Goal: Navigation & Orientation: Find specific page/section

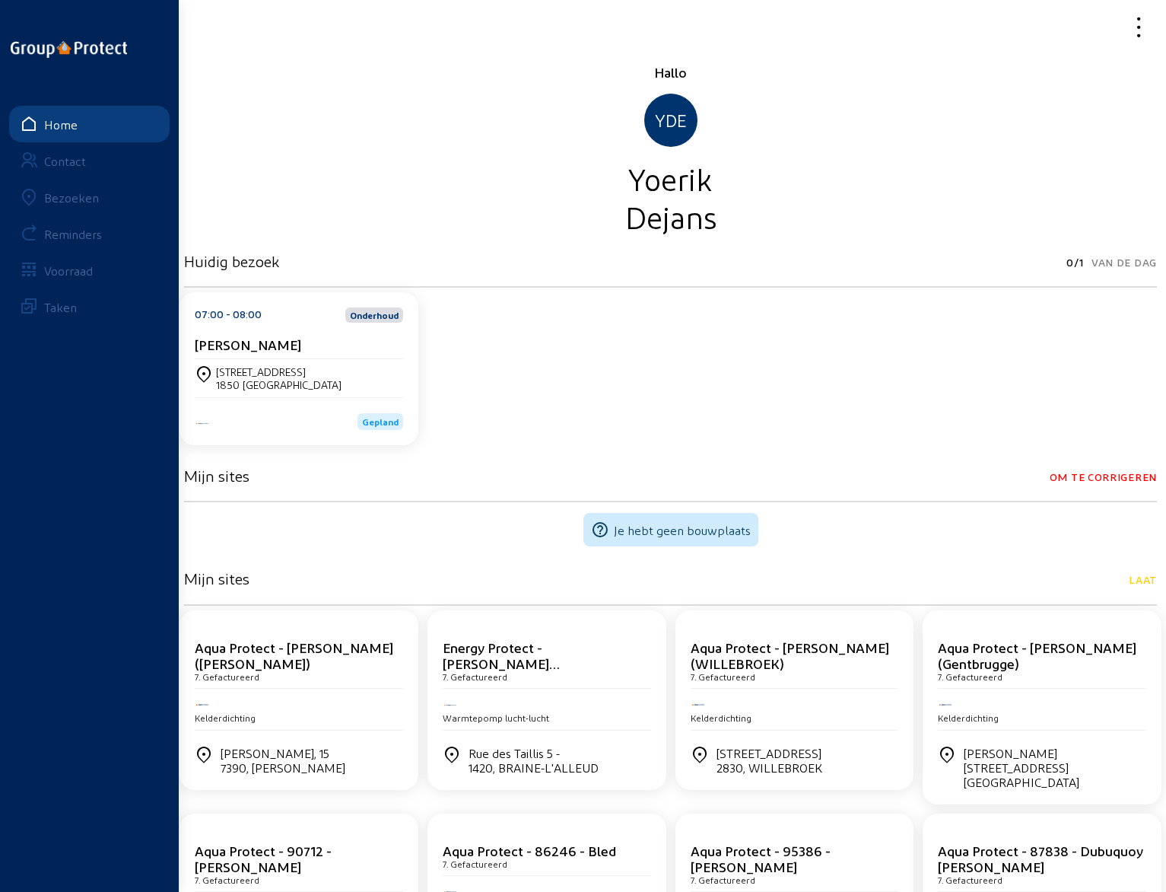
click at [67, 195] on div "Bezoeken" at bounding box center [71, 197] width 55 height 14
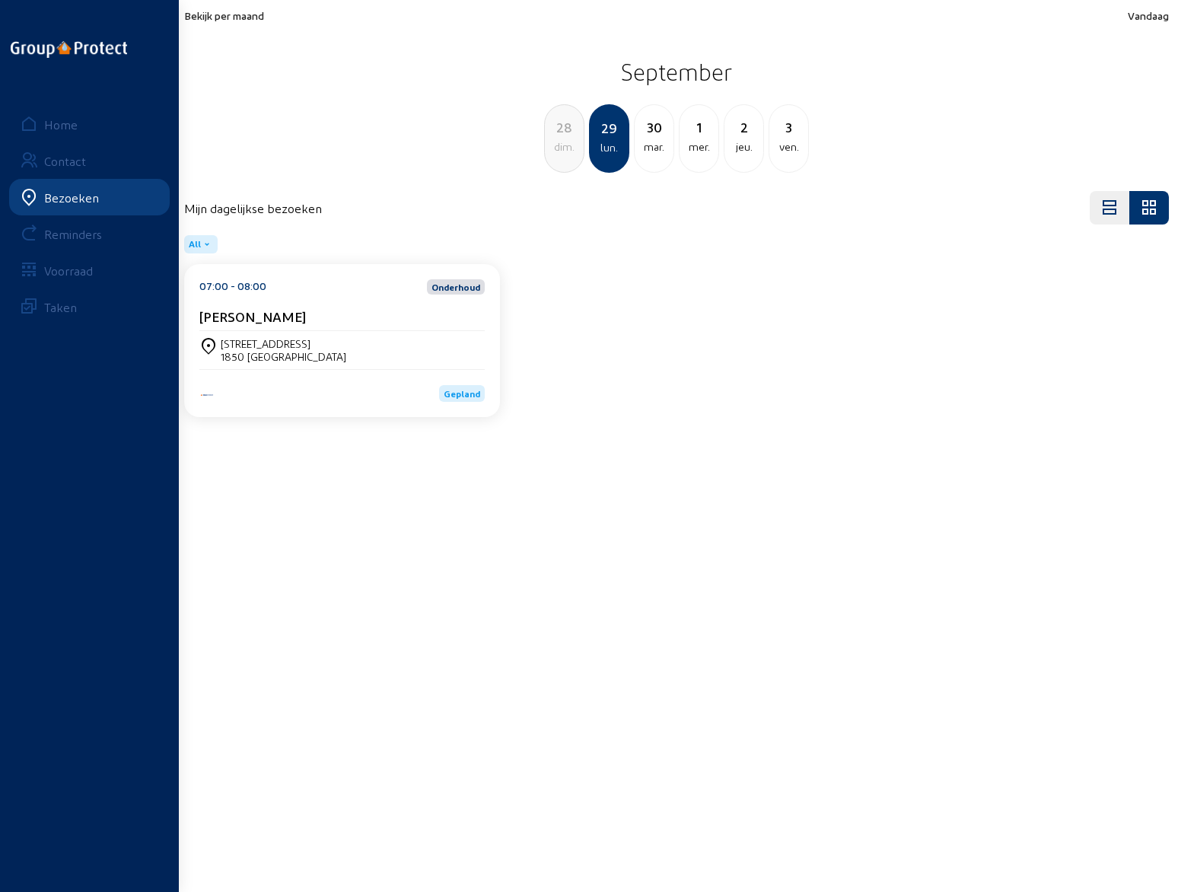
click at [246, 17] on span "Bekijk per maand" at bounding box center [224, 15] width 80 height 13
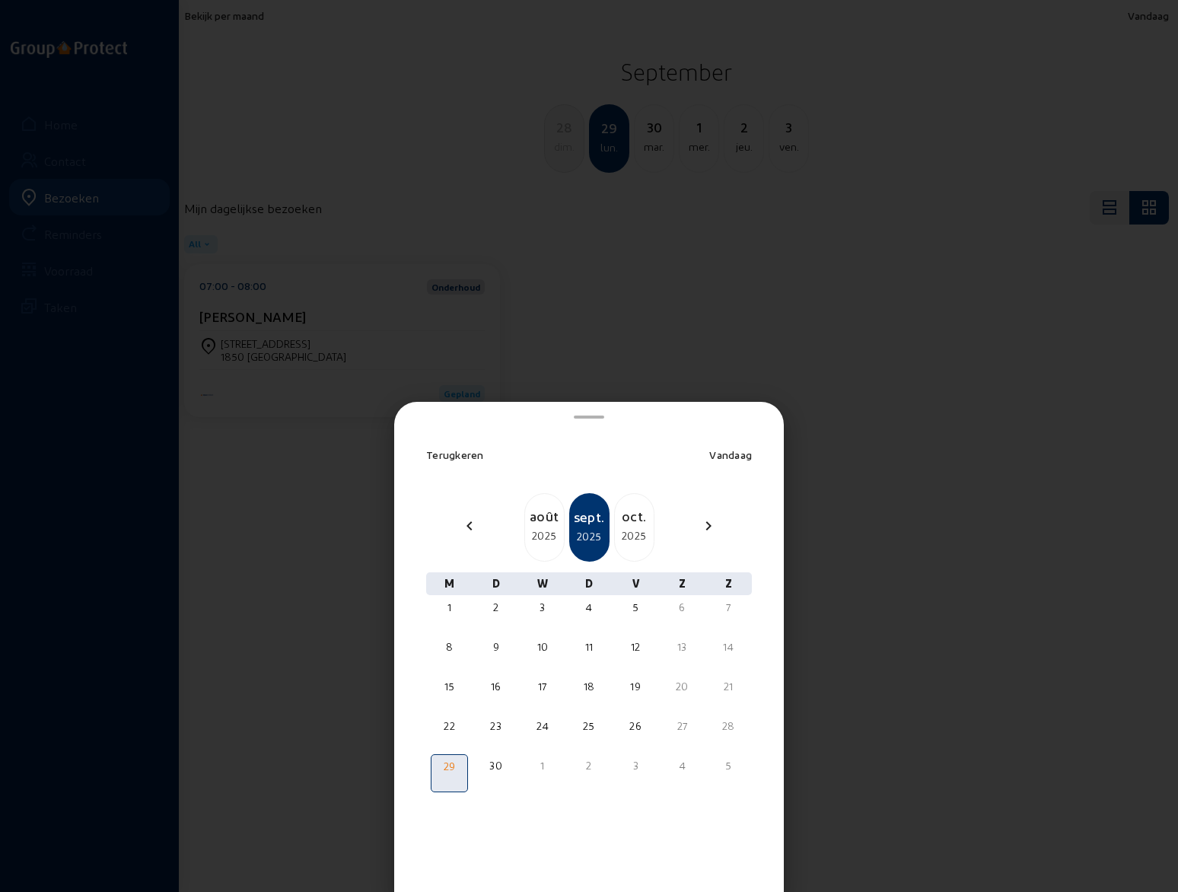
click at [642, 523] on div "oct." at bounding box center [634, 515] width 39 height 21
click at [589, 617] on span at bounding box center [588, 617] width 5 height 5
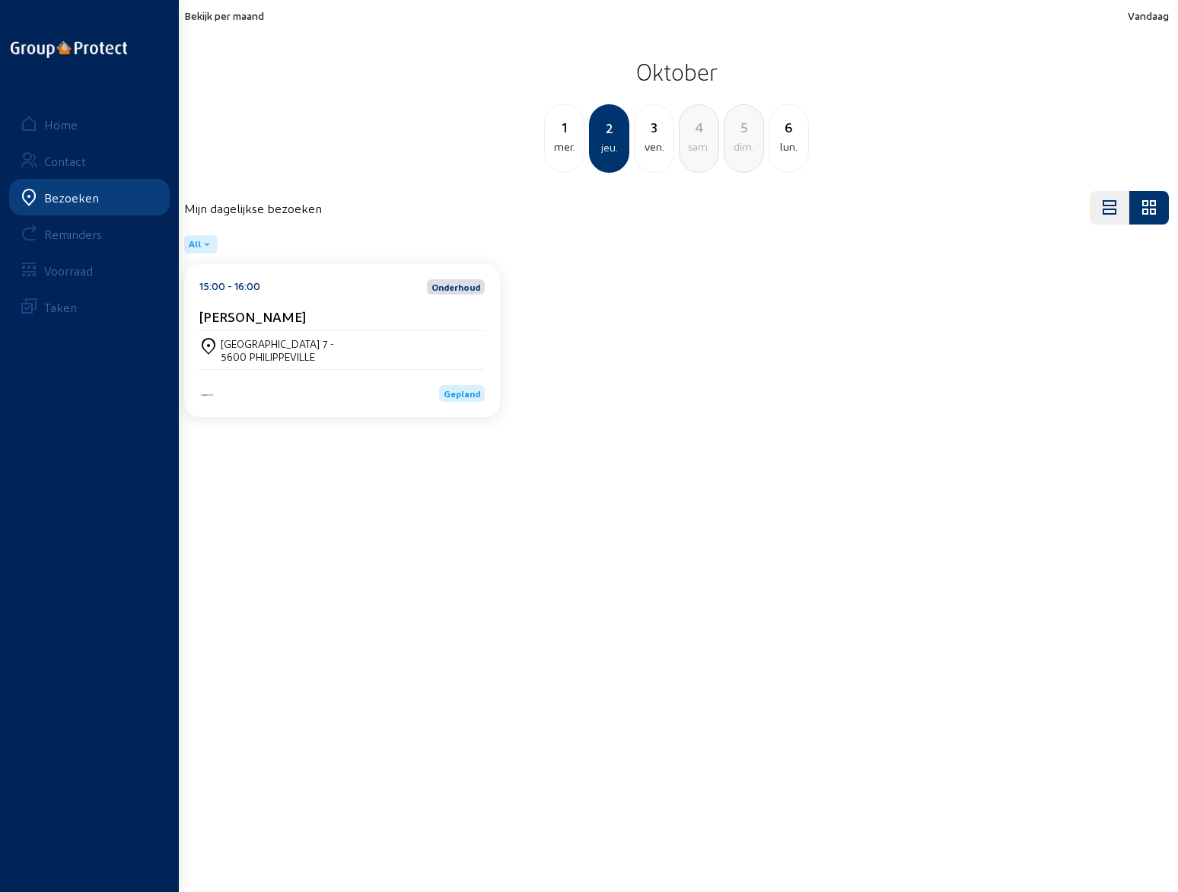
click at [296, 327] on div "[PERSON_NAME]" at bounding box center [341, 319] width 285 height 23
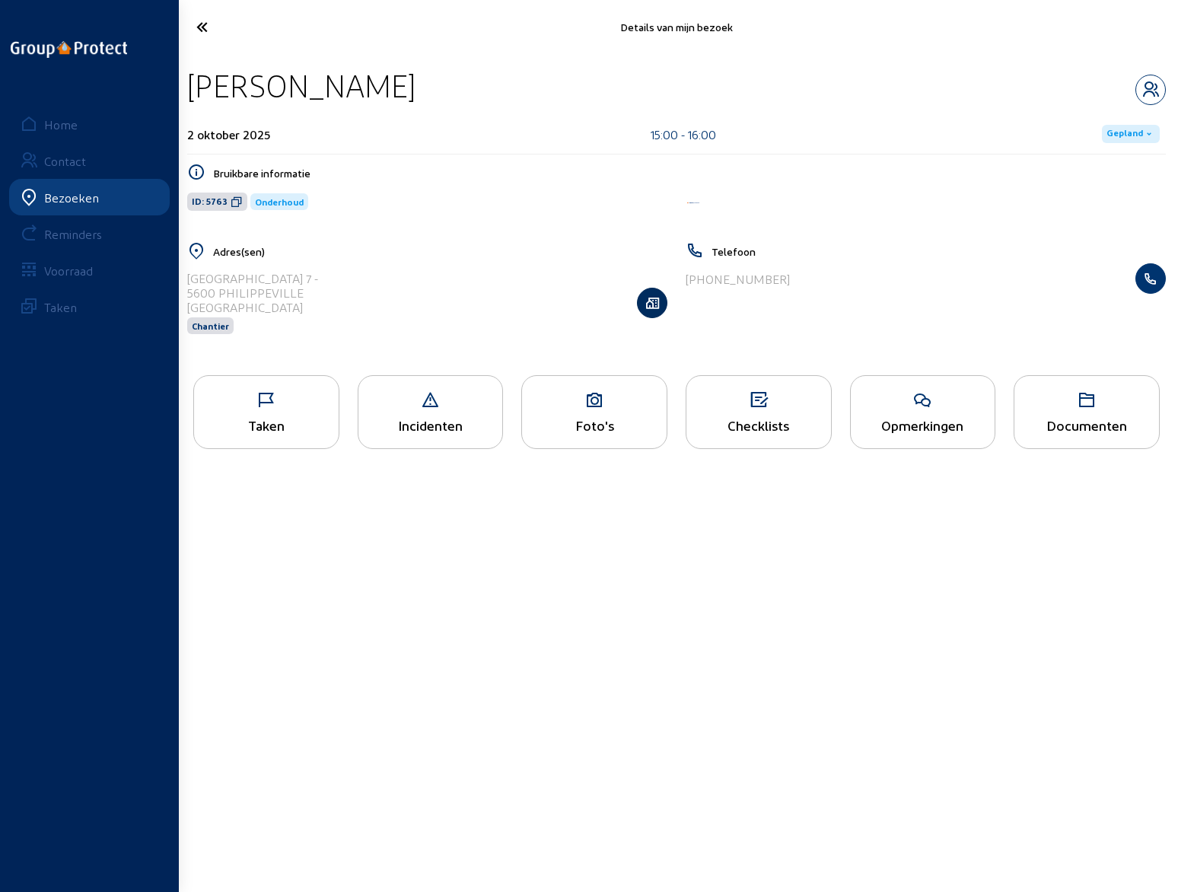
click at [652, 304] on icon "button" at bounding box center [651, 302] width 29 height 15
